Goal: Task Accomplishment & Management: Use online tool/utility

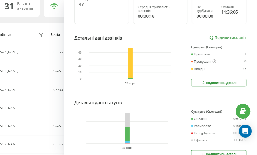
scroll to position [107, 0]
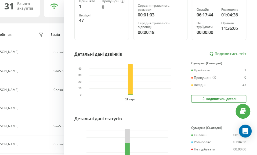
click at [226, 57] on div "[PERSON_NAME] Consult SDR finmaponline_smagluk finmaponline_smagluk_mob Зведена…" at bounding box center [160, 77] width 193 height 155
click at [227, 53] on link "Подивитись звіт" at bounding box center [227, 54] width 37 height 5
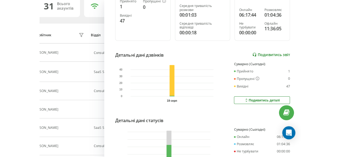
scroll to position [42, 0]
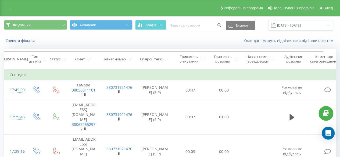
click at [223, 58] on div "Тривалість розмови" at bounding box center [222, 59] width 21 height 9
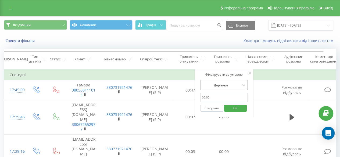
click at [230, 83] on div at bounding box center [221, 85] width 38 height 5
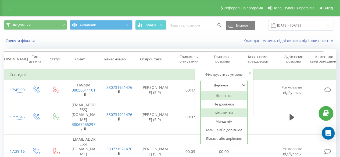
click at [225, 111] on div "Більше ніж" at bounding box center [223, 113] width 47 height 9
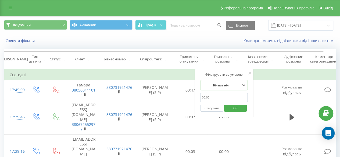
click at [229, 101] on input "text" at bounding box center [223, 97] width 47 height 9
type input "30"
click at [238, 106] on span "OK" at bounding box center [235, 108] width 15 height 8
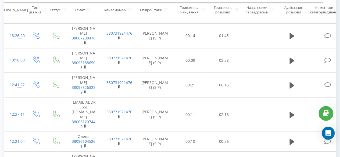
scroll to position [322, 0]
